Goal: Task Accomplishment & Management: Manage account settings

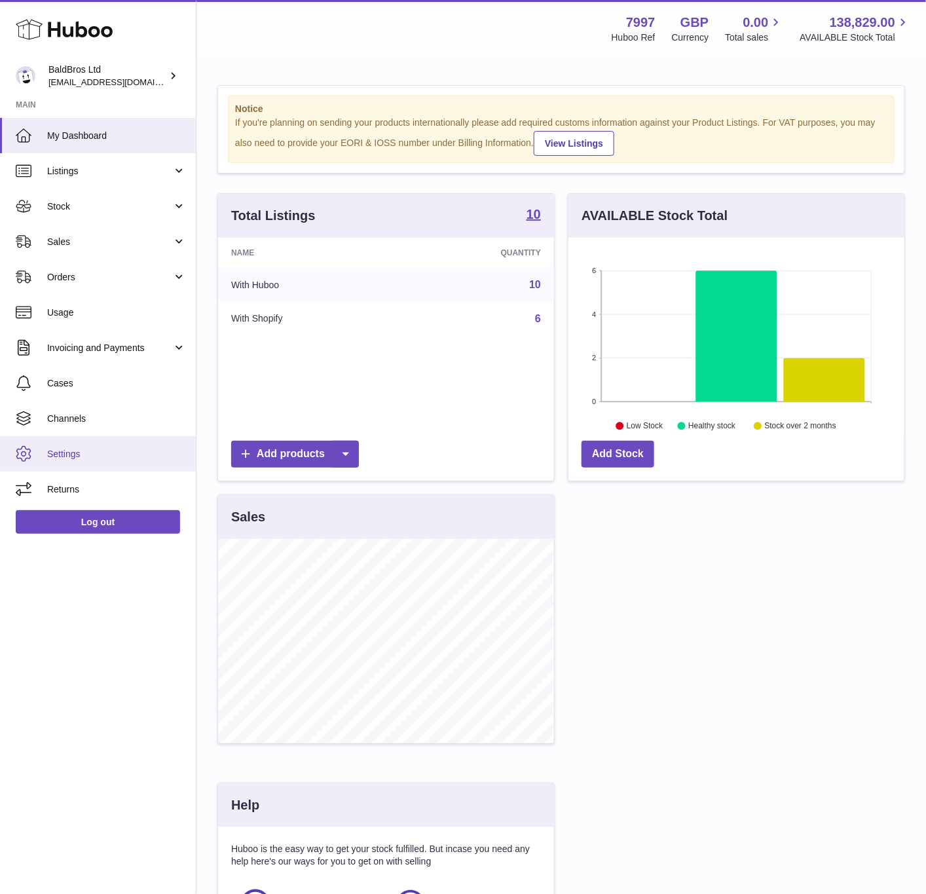
click at [81, 454] on span "Settings" at bounding box center [116, 454] width 139 height 12
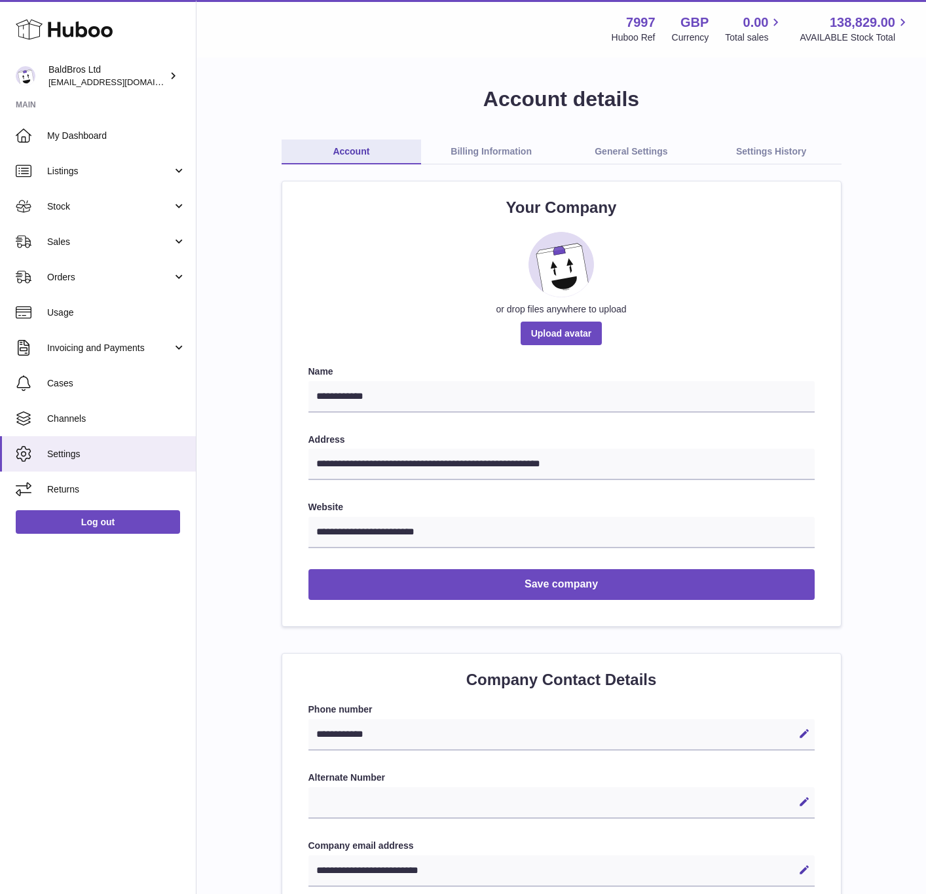
click at [85, 421] on span "Channels" at bounding box center [116, 418] width 139 height 12
click at [120, 412] on span "Channels" at bounding box center [116, 418] width 139 height 12
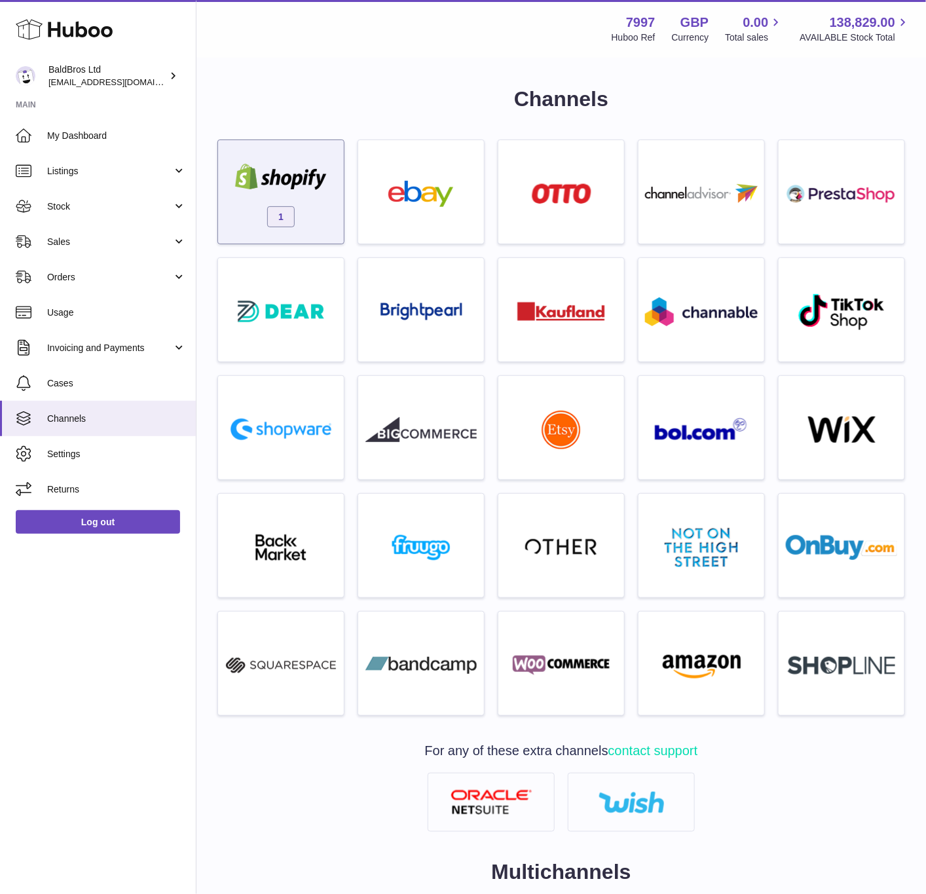
click at [318, 143] on div "1" at bounding box center [280, 191] width 127 height 105
click at [273, 221] on span "1" at bounding box center [280, 216] width 27 height 21
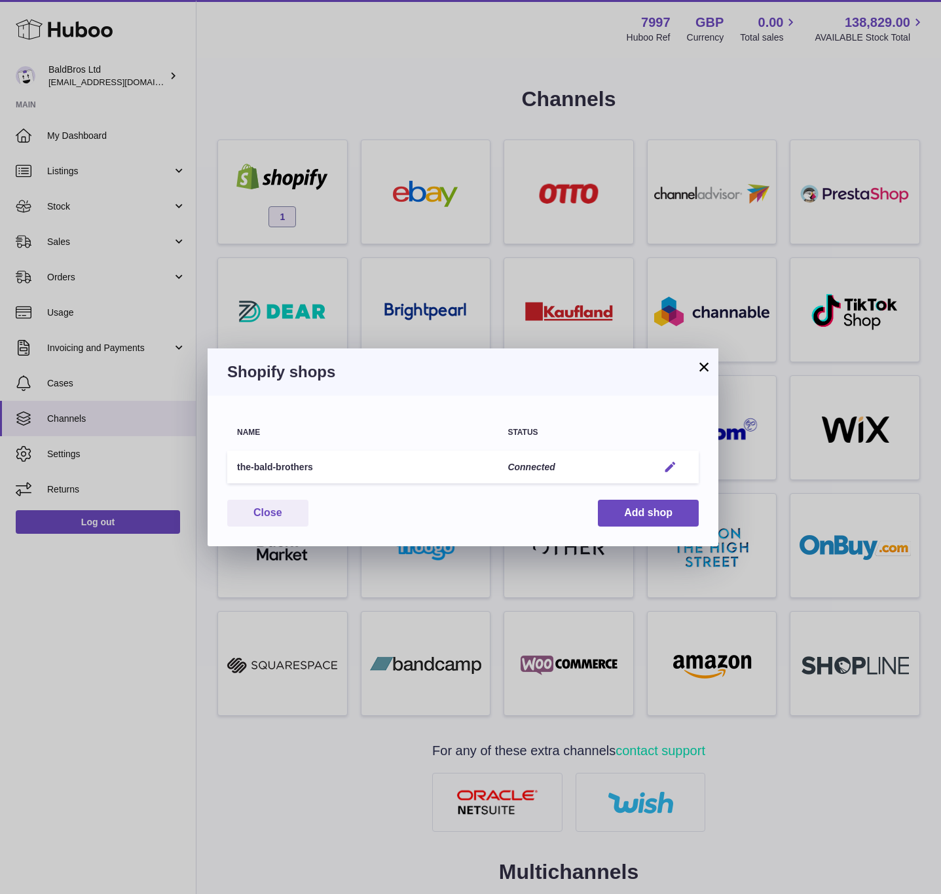
click at [676, 471] on em "button" at bounding box center [670, 467] width 14 height 14
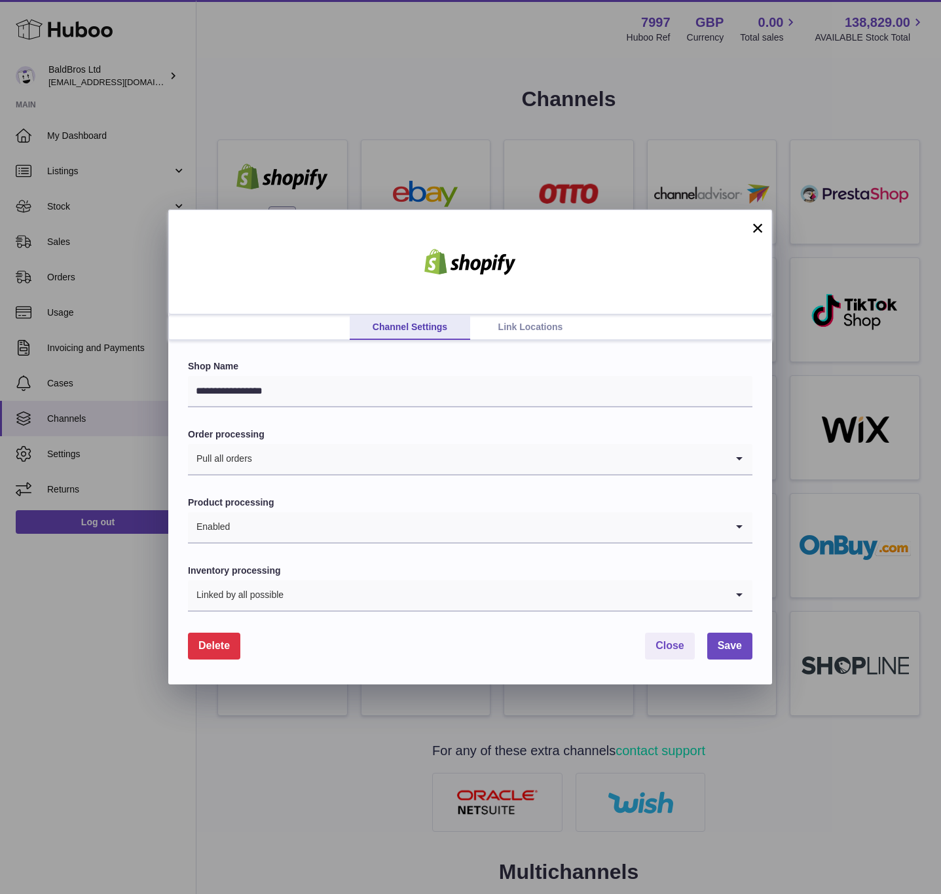
click at [513, 332] on link "Link Locations" at bounding box center [530, 327] width 120 height 25
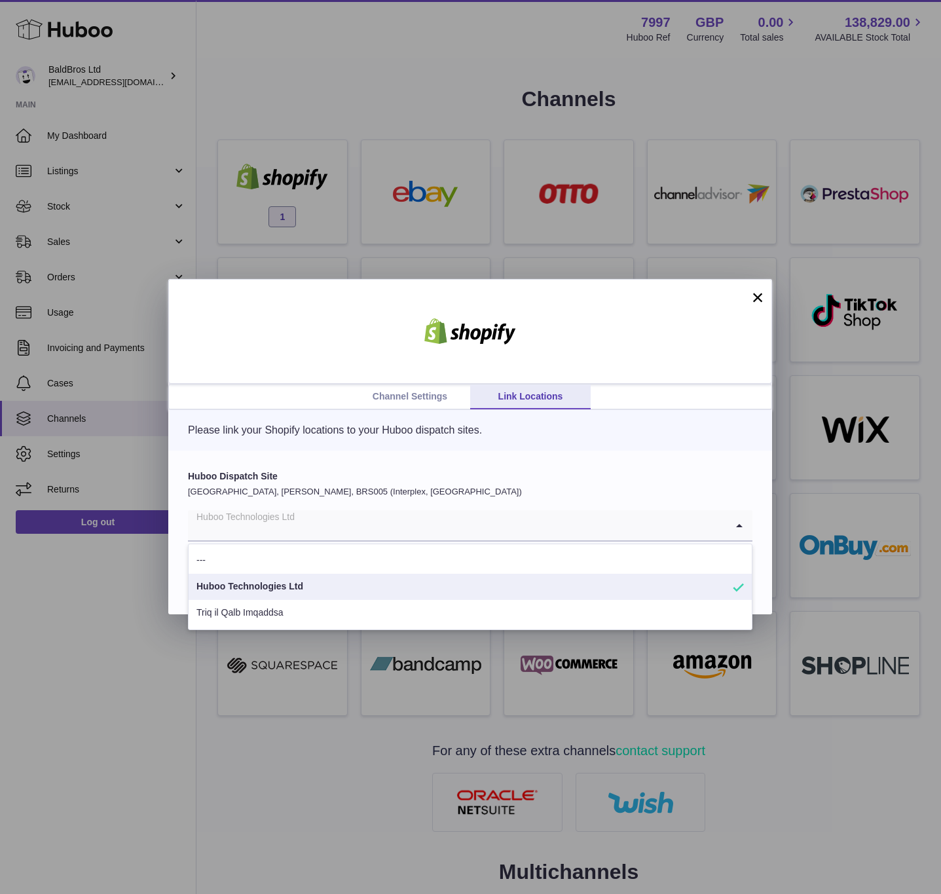
click at [513, 511] on input "Search for option" at bounding box center [457, 525] width 538 height 30
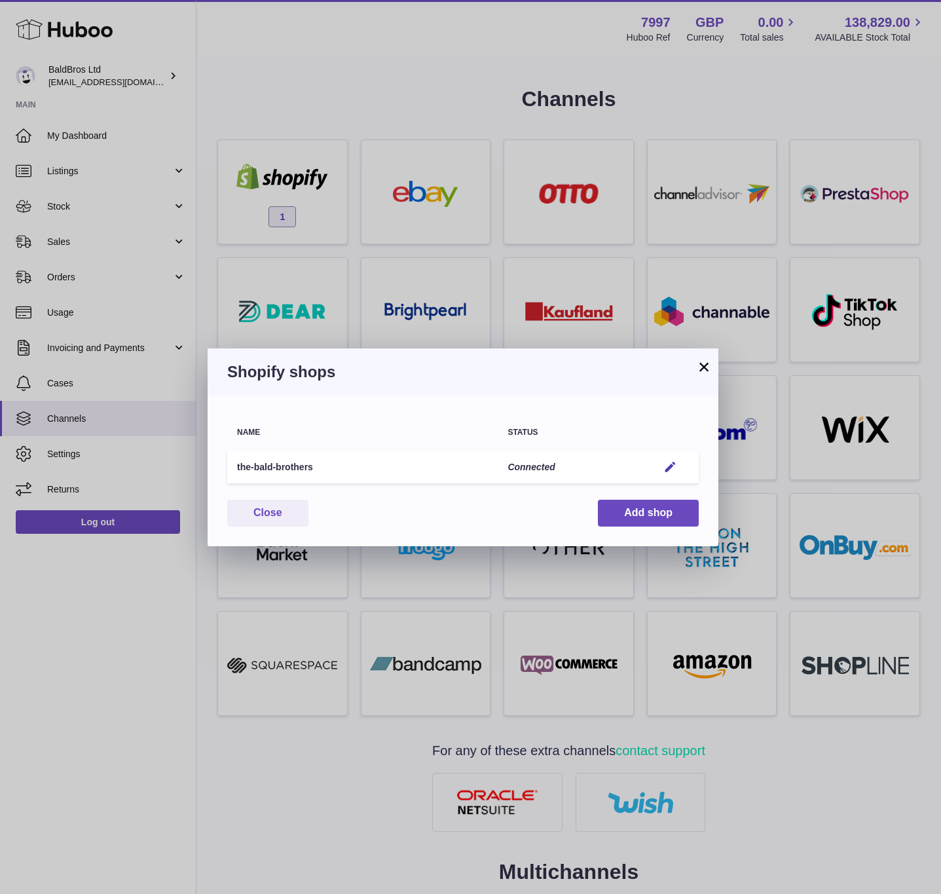
click at [444, 189] on div at bounding box center [470, 447] width 941 height 894
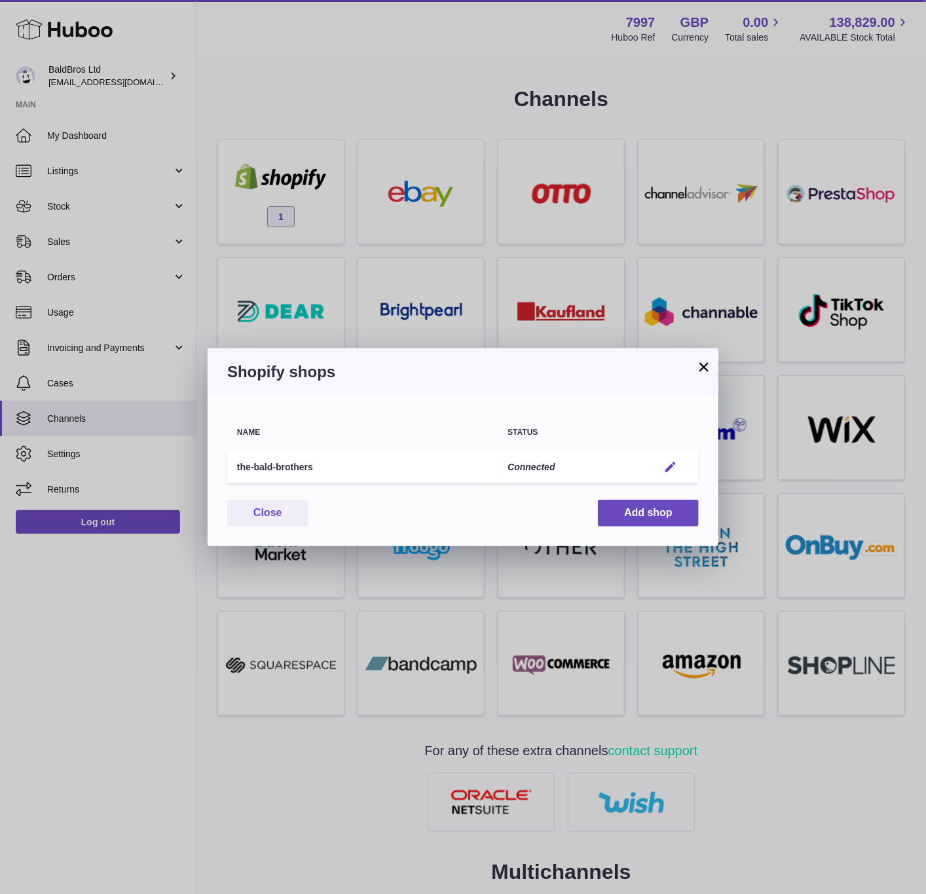
click at [674, 460] on em "button" at bounding box center [670, 467] width 14 height 14
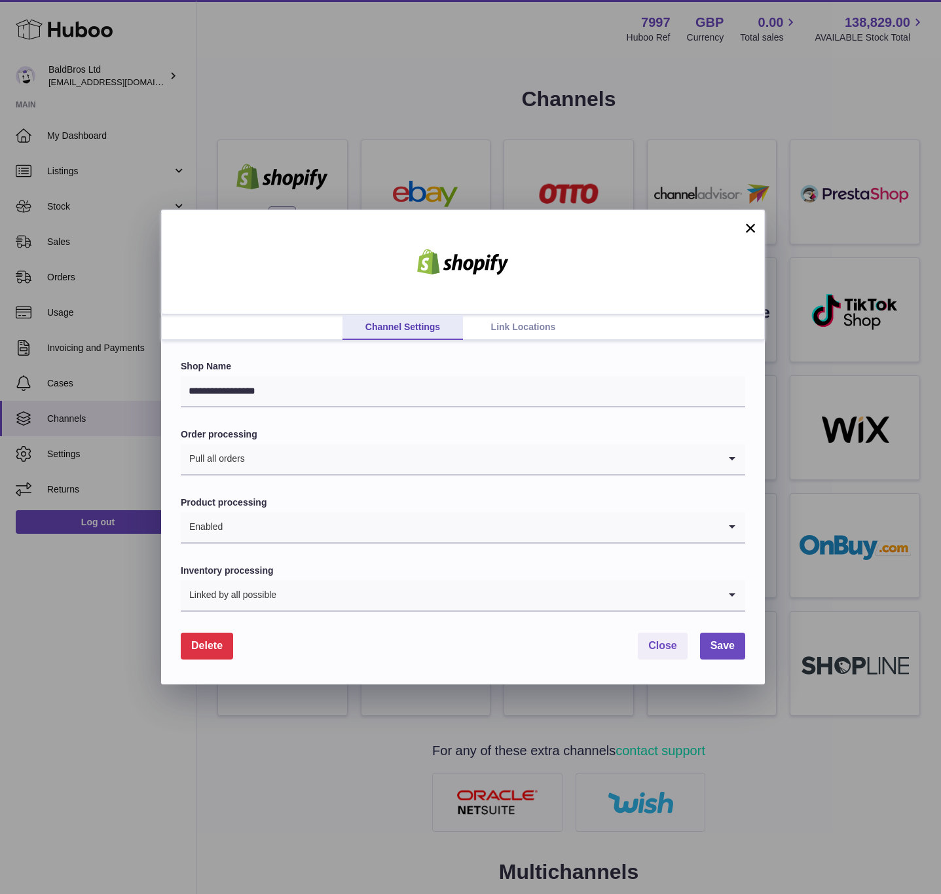
click at [499, 324] on link "Link Locations" at bounding box center [523, 327] width 120 height 25
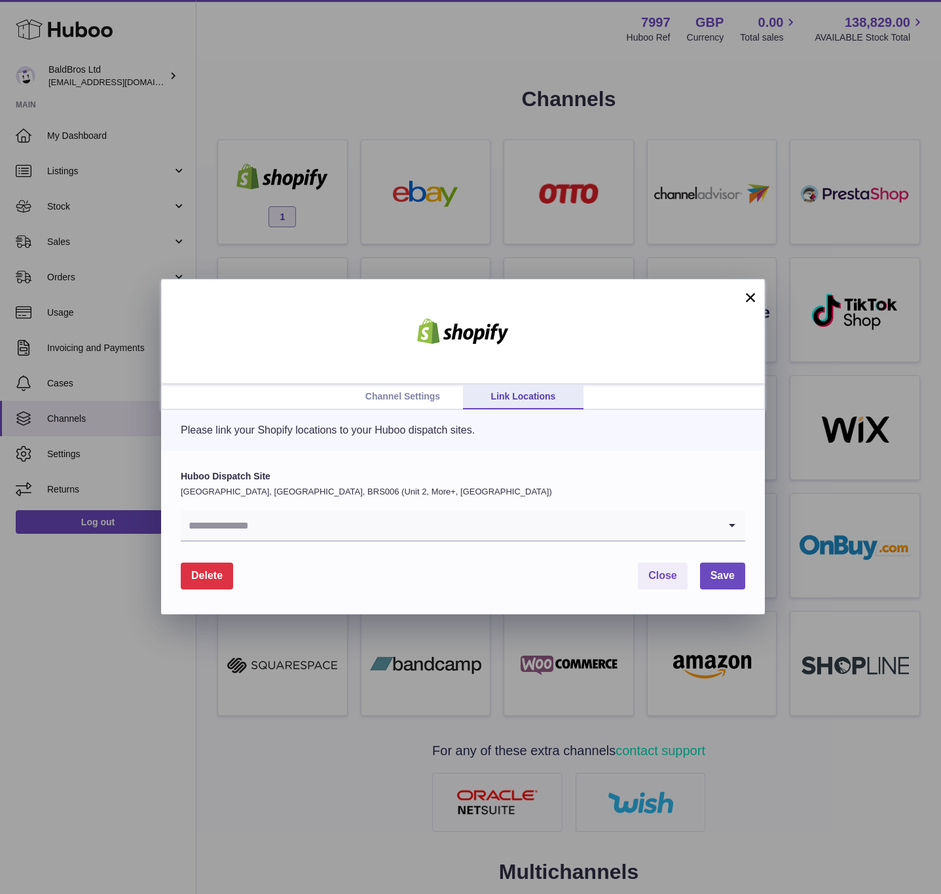
click at [362, 507] on div "Huboo Dispatch Site United Kingdom, Severn Beach, BRS006 (Unit 2, More+, UK) Lo…" at bounding box center [463, 505] width 564 height 71
click at [359, 513] on input "Search for option" at bounding box center [450, 525] width 538 height 30
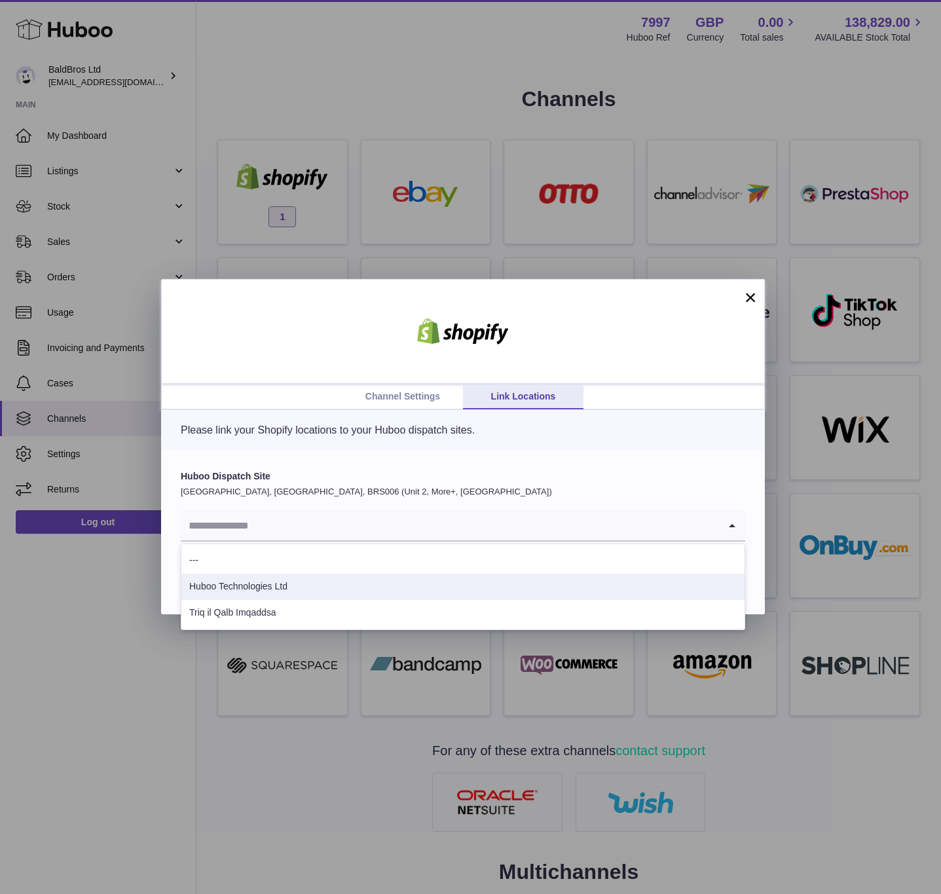
click at [293, 596] on li "Huboo Technologies Ltd" at bounding box center [462, 586] width 563 height 26
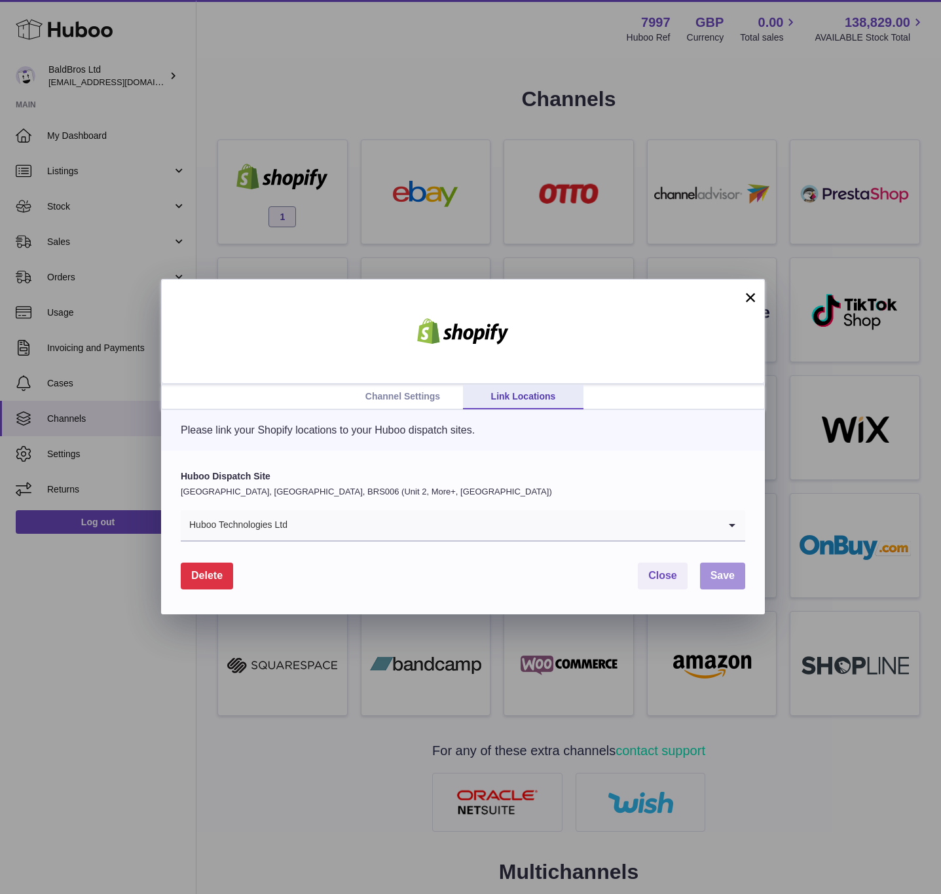
click at [715, 583] on button "Save" at bounding box center [722, 575] width 45 height 27
